Goal: Information Seeking & Learning: Learn about a topic

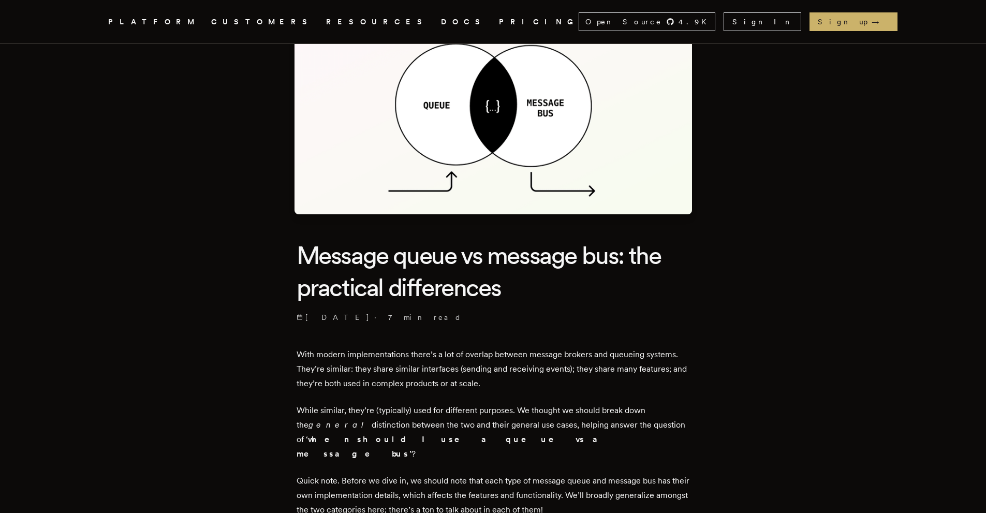
scroll to position [70, 0]
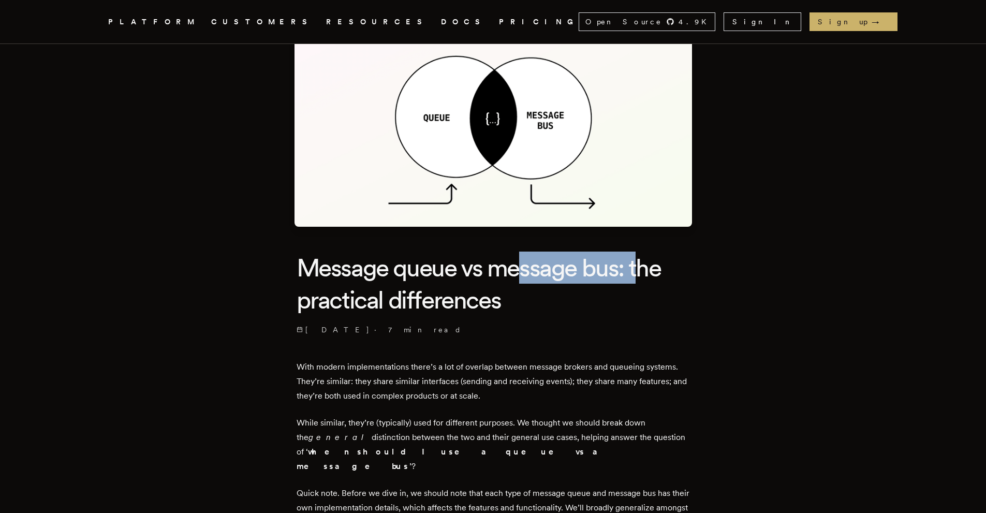
drag, startPoint x: 519, startPoint y: 271, endPoint x: 644, endPoint y: 258, distance: 125.3
click at [644, 258] on h1 "Message queue vs message bus: the practical differences" at bounding box center [493, 284] width 393 height 65
click at [558, 287] on h1 "Message queue vs message bus: the practical differences" at bounding box center [493, 284] width 393 height 65
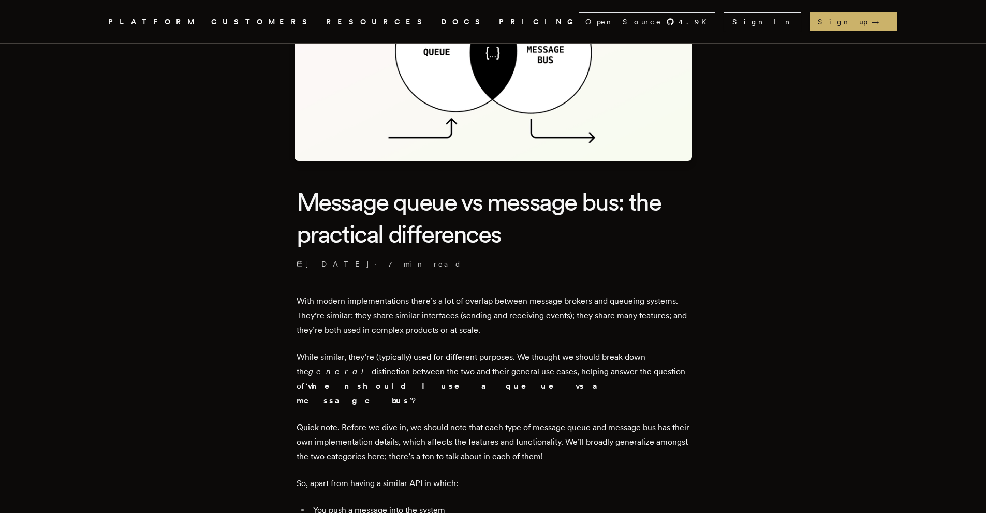
scroll to position [139, 0]
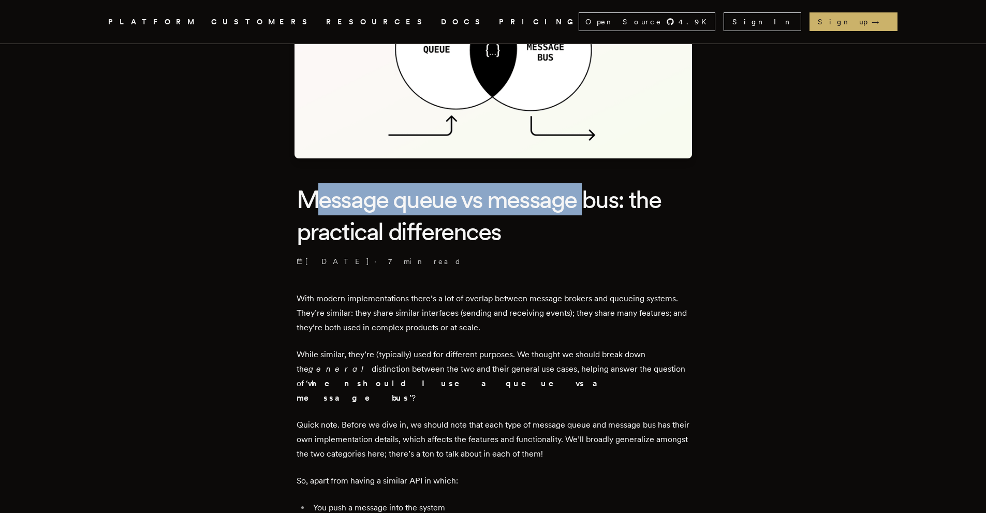
drag, startPoint x: 314, startPoint y: 192, endPoint x: 587, endPoint y: 202, distance: 273.9
click at [587, 202] on h1 "Message queue vs message bus: the practical differences" at bounding box center [493, 215] width 393 height 65
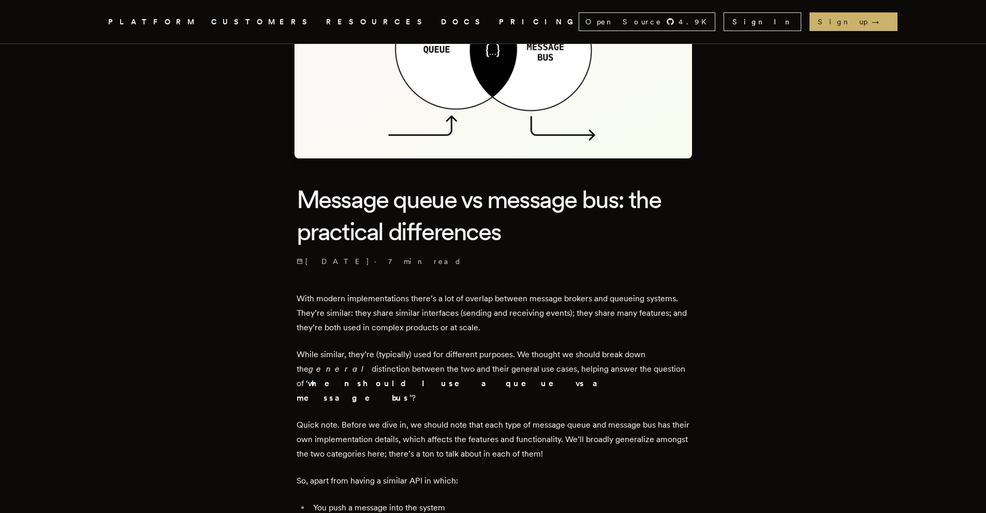
click at [611, 221] on h1 "Message queue vs message bus: the practical differences" at bounding box center [493, 215] width 393 height 65
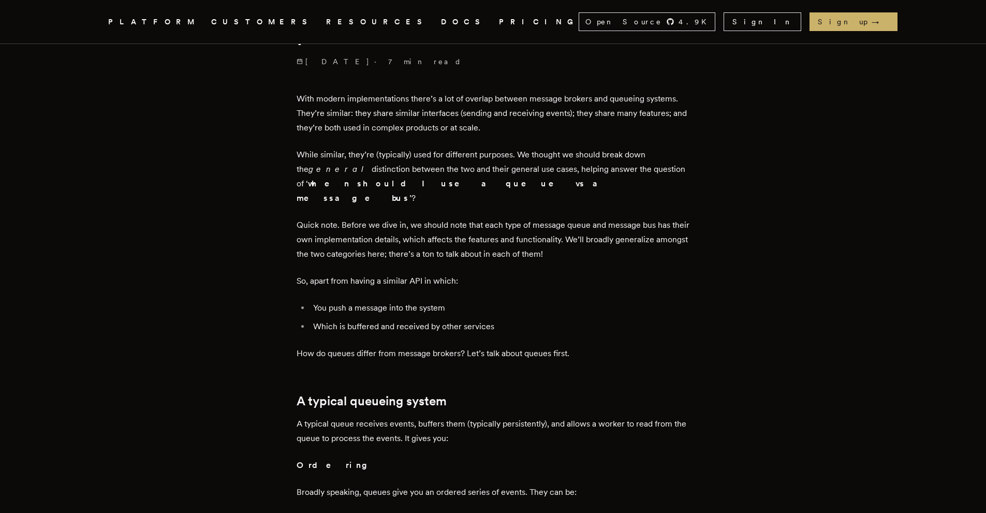
scroll to position [339, 0]
drag, startPoint x: 334, startPoint y: 308, endPoint x: 508, endPoint y: 304, distance: 173.9
click at [508, 318] on li "Which is buffered and received by other services" at bounding box center [500, 325] width 380 height 14
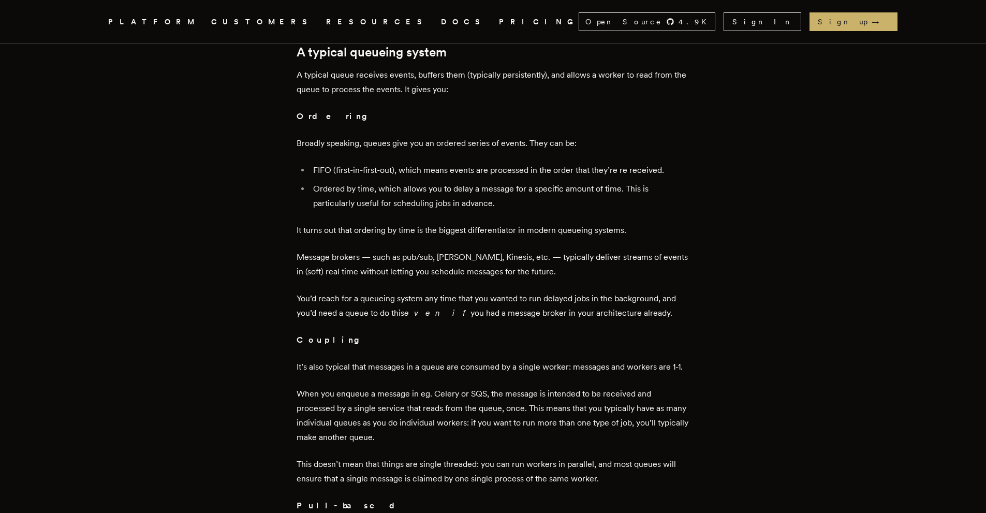
scroll to position [689, 0]
drag, startPoint x: 303, startPoint y: 357, endPoint x: 359, endPoint y: 357, distance: 55.9
click at [359, 358] on p "It’s also typical that messages in a queue are consumed by a single worker: mes…" at bounding box center [493, 365] width 393 height 14
click at [387, 358] on p "It’s also typical that messages in a queue are consumed by a single worker: mes…" at bounding box center [493, 365] width 393 height 14
drag, startPoint x: 453, startPoint y: 349, endPoint x: 536, endPoint y: 353, distance: 83.4
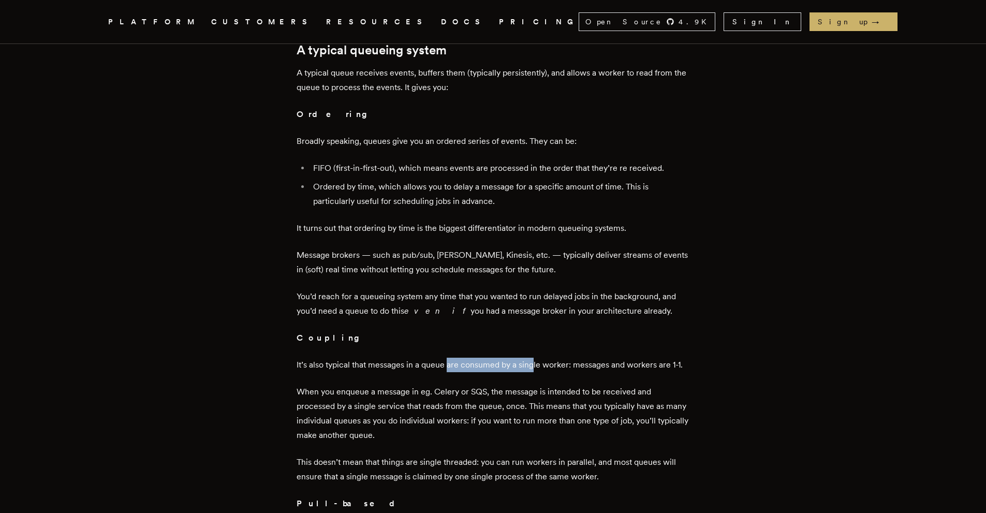
click at [536, 358] on p "It’s also typical that messages in a queue are consumed by a single worker: mes…" at bounding box center [493, 365] width 393 height 14
click at [559, 358] on p "It’s also typical that messages in a queue are consumed by a single worker: mes…" at bounding box center [493, 365] width 393 height 14
drag, startPoint x: 575, startPoint y: 348, endPoint x: 652, endPoint y: 339, distance: 77.6
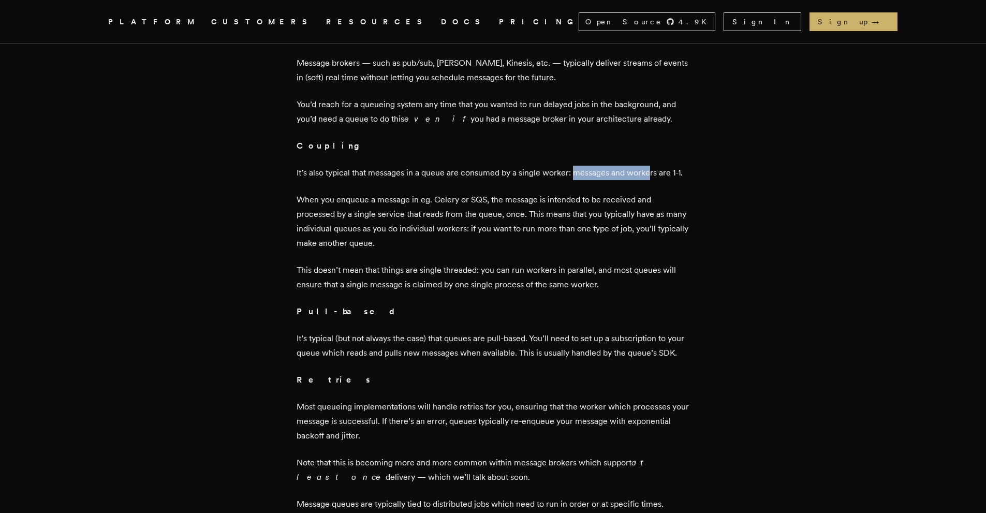
scroll to position [882, 0]
drag, startPoint x: 301, startPoint y: 321, endPoint x: 395, endPoint y: 327, distance: 94.4
click at [395, 330] on p "It’s typical (but not always the case) that queues are pull-based. You’ll need …" at bounding box center [493, 344] width 393 height 29
drag, startPoint x: 308, startPoint y: 319, endPoint x: 390, endPoint y: 327, distance: 81.6
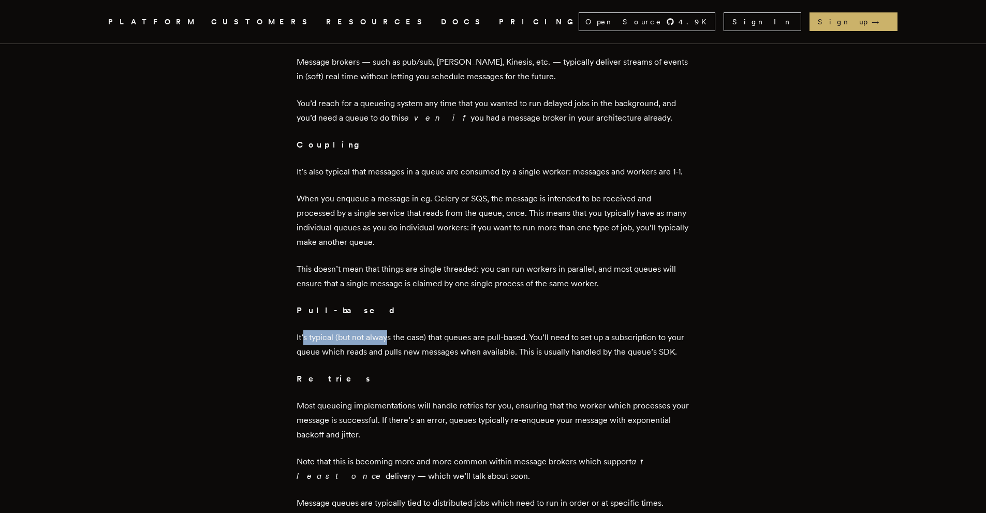
click at [390, 330] on p "It’s typical (but not always the case) that queues are pull-based. You’ll need …" at bounding box center [493, 344] width 393 height 29
click at [429, 342] on p "It’s typical (but not always the case) that queues are pull-based. You’ll need …" at bounding box center [493, 344] width 393 height 29
drag, startPoint x: 441, startPoint y: 324, endPoint x: 506, endPoint y: 324, distance: 64.7
click at [506, 330] on p "It’s typical (but not always the case) that queues are pull-based. You’ll need …" at bounding box center [493, 344] width 393 height 29
click at [535, 342] on p "It’s typical (but not always the case) that queues are pull-based. You’ll need …" at bounding box center [493, 344] width 393 height 29
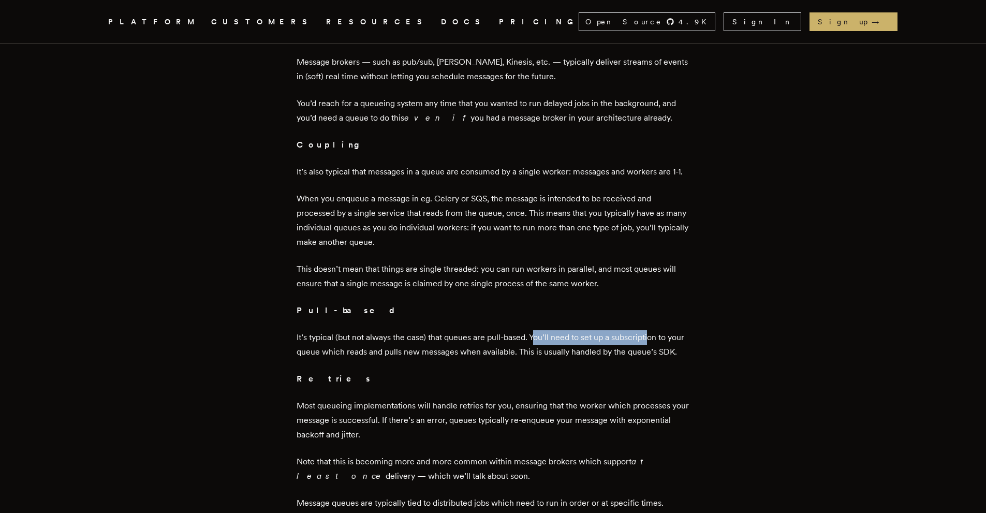
drag, startPoint x: 538, startPoint y: 325, endPoint x: 654, endPoint y: 319, distance: 115.6
click at [654, 330] on p "It’s typical (but not always the case) that queues are pull-based. You’ll need …" at bounding box center [493, 344] width 393 height 29
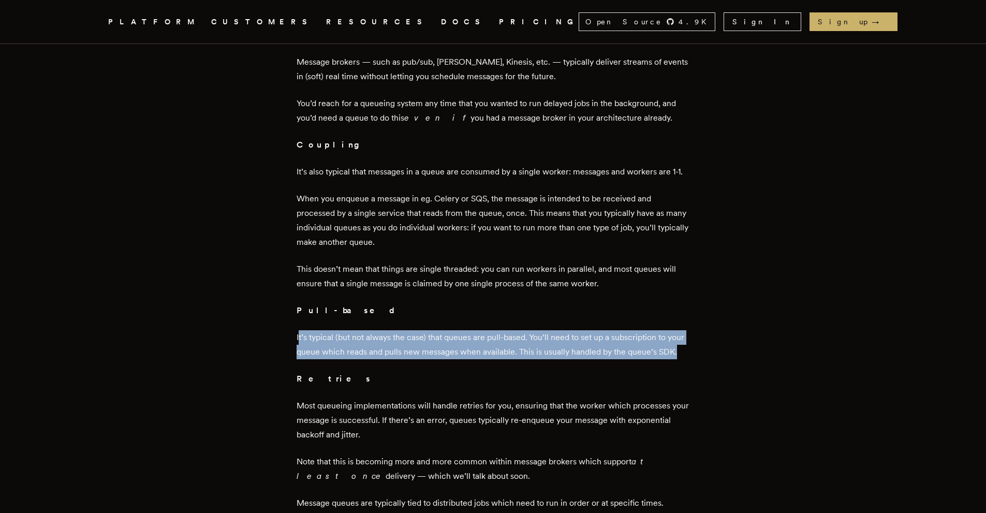
drag, startPoint x: 302, startPoint y: 328, endPoint x: 455, endPoint y: 346, distance: 154.3
click at [455, 346] on p "It’s typical (but not always the case) that queues are pull-based. You’ll need …" at bounding box center [493, 344] width 393 height 29
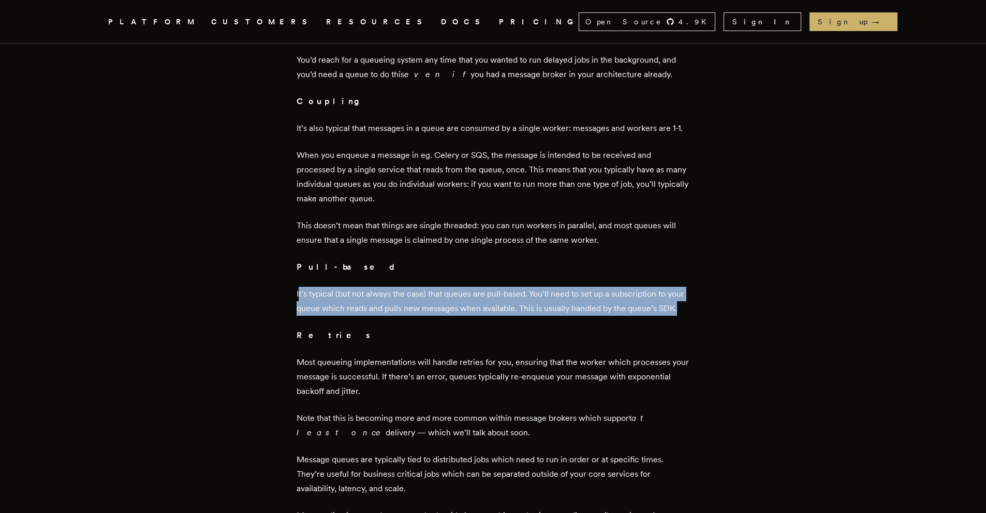
scroll to position [926, 0]
click at [428, 314] on p "It’s typical (but not always the case) that queues are pull-based. You’ll need …" at bounding box center [493, 300] width 393 height 29
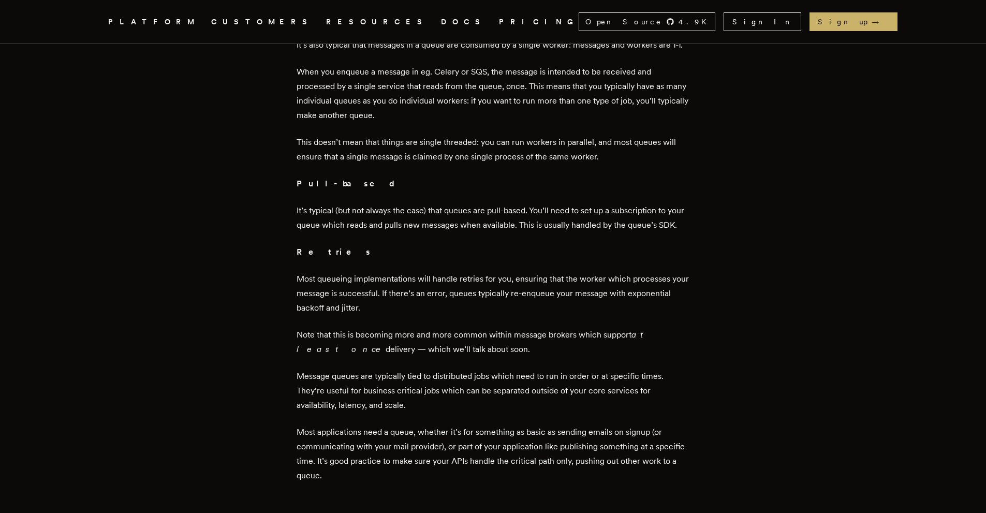
scroll to position [1012, 0]
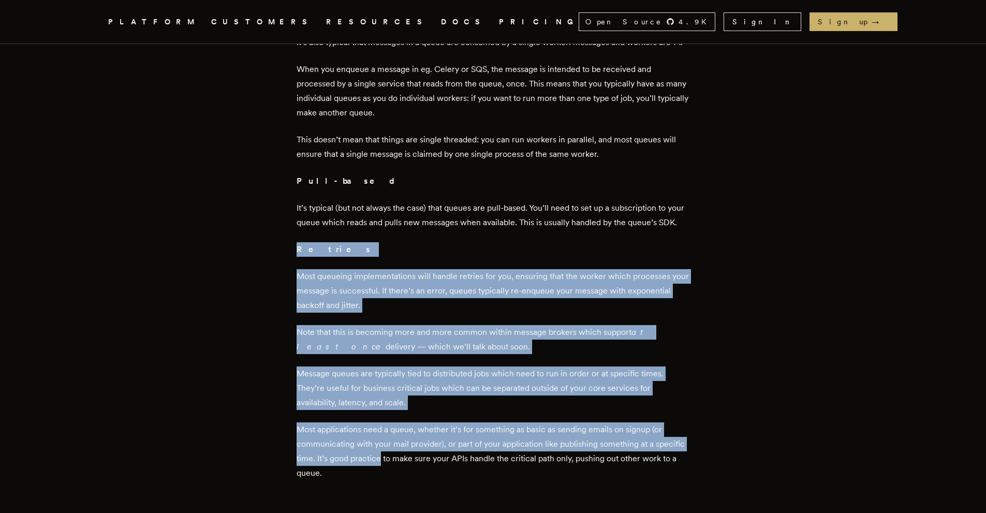
drag, startPoint x: 294, startPoint y: 240, endPoint x: 385, endPoint y: 462, distance: 239.1
click at [385, 462] on main "Message queue vs message bus: the practical differences [DATE] · 7 min read Wit…" at bounding box center [493, 419] width 414 height 2733
click at [385, 462] on p "Most applications need a queue, whether it’s for something as basic as sending …" at bounding box center [493, 451] width 393 height 58
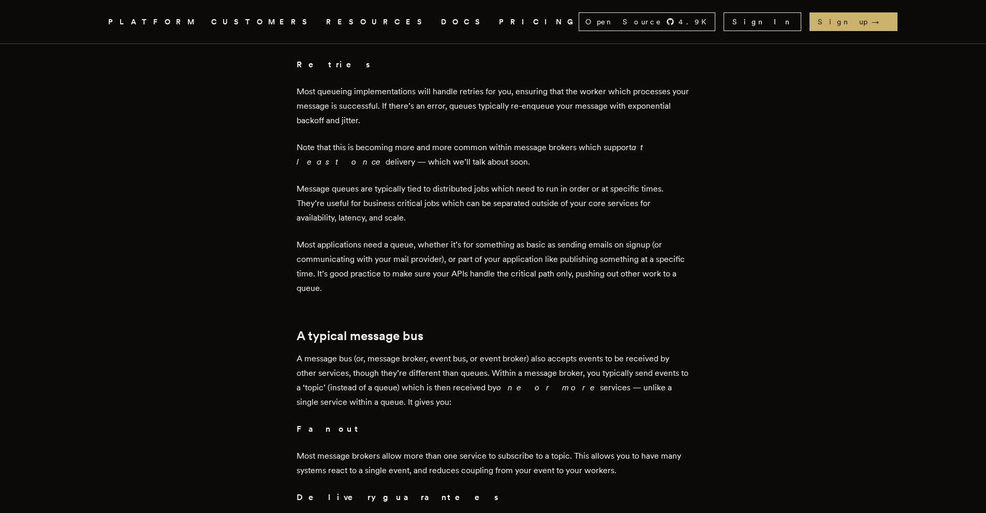
scroll to position [1217, 0]
